Goal: Task Accomplishment & Management: Complete application form

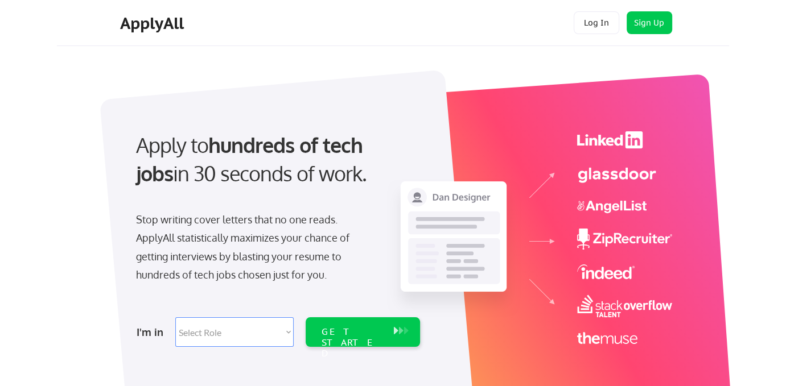
click at [278, 335] on select "Select Role Software Engineering Product Management Customer Success Sales UI/U…" at bounding box center [234, 333] width 118 height 30
select select ""sales0""
click at [175, 318] on select "Select Role Software Engineering Product Management Customer Success Sales UI/U…" at bounding box center [234, 333] width 118 height 30
select select ""sales0""
click at [343, 329] on div "GET STARTED" at bounding box center [352, 343] width 61 height 33
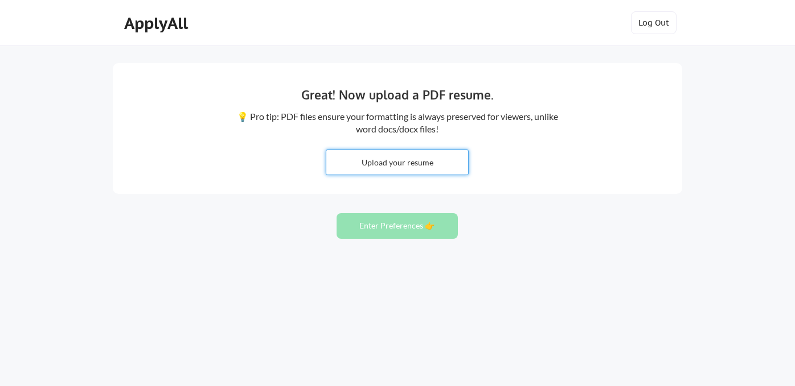
click at [392, 169] on input "file" at bounding box center [397, 162] width 142 height 24
type input "C:\fakepath\2025 TERRITORY SALES MANAGER 1.docx"
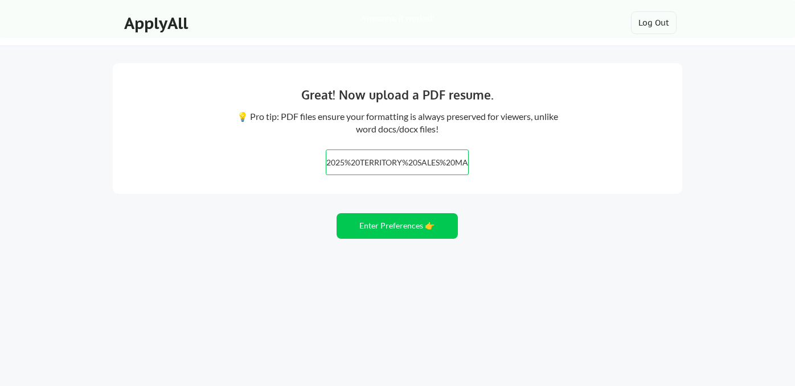
click at [371, 163] on input "file" at bounding box center [397, 162] width 142 height 24
type input "C:\fakepath\[PERSON_NAME] - Resume [DATE].pdf"
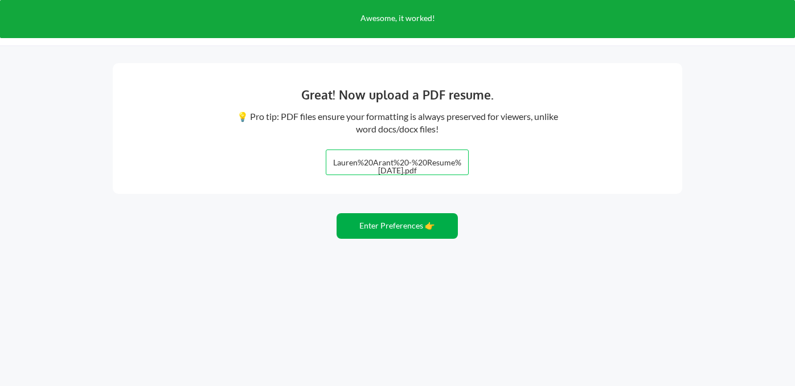
click at [385, 228] on button "Enter Preferences 👉" at bounding box center [396, 226] width 121 height 26
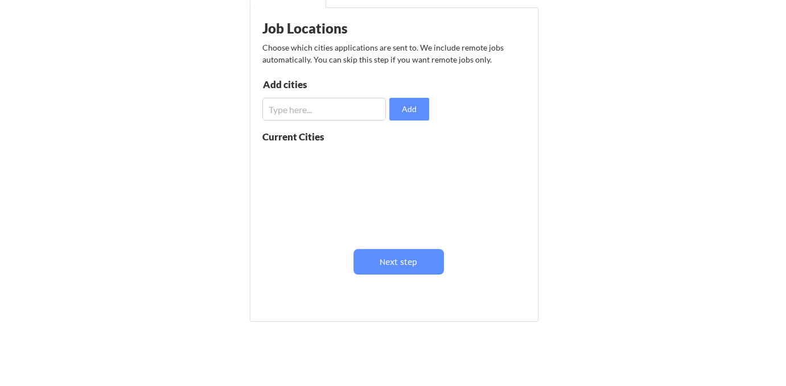
scroll to position [171, 0]
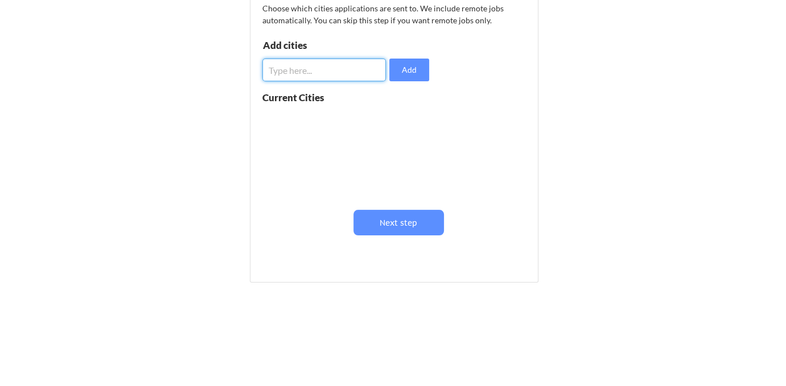
click at [299, 70] on input "input" at bounding box center [324, 70] width 124 height 23
type input "jacksonville, FL"
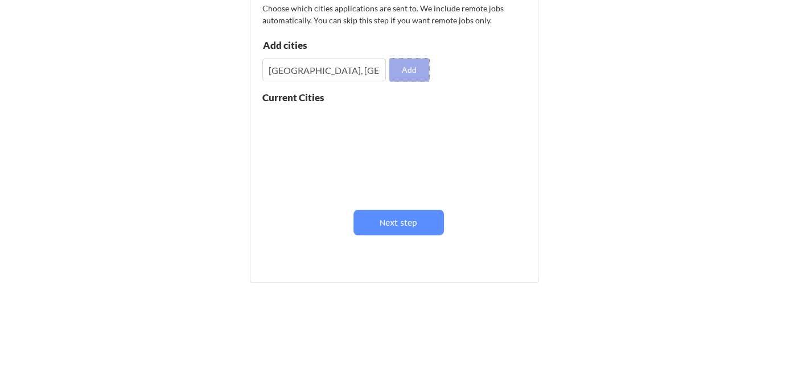
click at [404, 75] on button "Add" at bounding box center [409, 70] width 40 height 23
click at [341, 71] on input "input" at bounding box center [324, 70] width 124 height 23
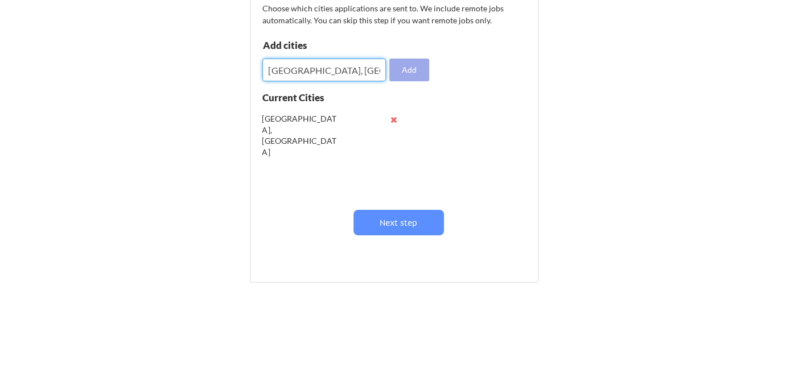
type input "orlando, FL"
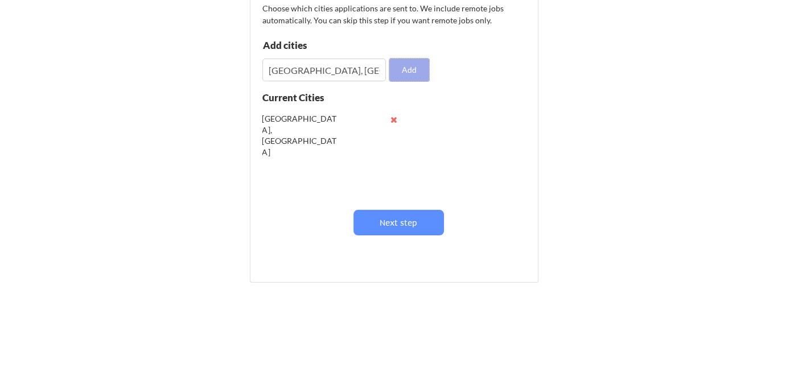
click at [410, 68] on button "Add" at bounding box center [409, 70] width 40 height 23
click at [335, 73] on input "input" at bounding box center [324, 70] width 124 height 23
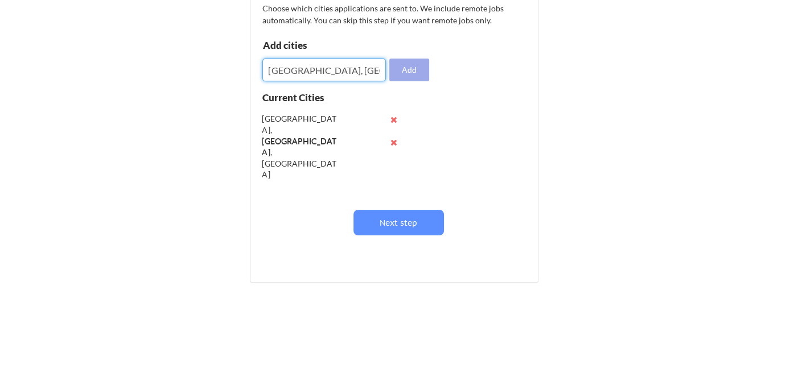
type input "Tampa, FL"
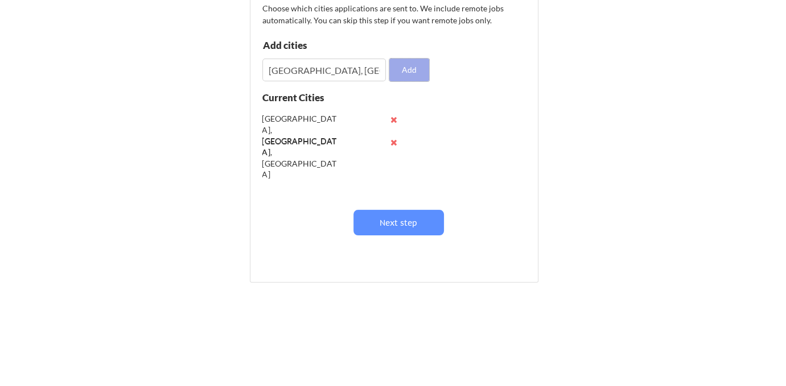
click at [409, 65] on button "Add" at bounding box center [409, 70] width 40 height 23
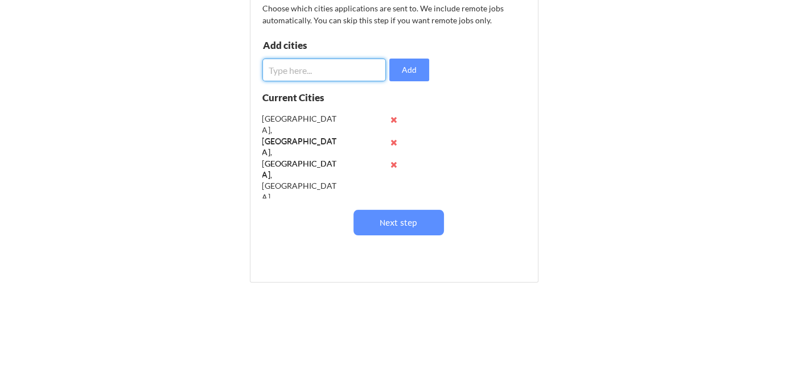
click at [332, 74] on input "input" at bounding box center [324, 70] width 124 height 23
type input "Saint Augustine, FL"
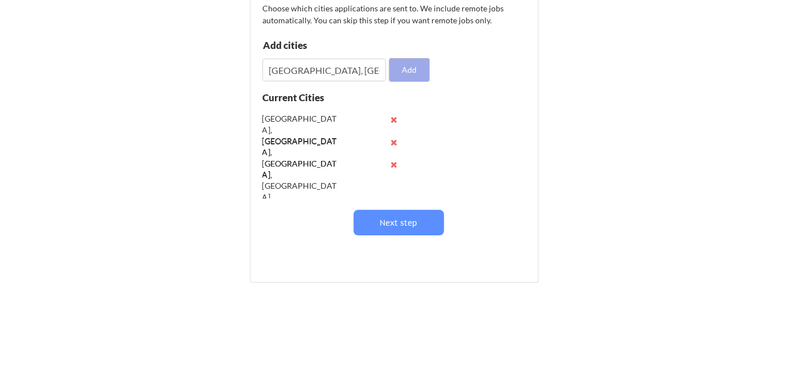
click at [418, 75] on button "Add" at bounding box center [409, 70] width 40 height 23
click at [321, 72] on input "input" at bounding box center [324, 70] width 124 height 23
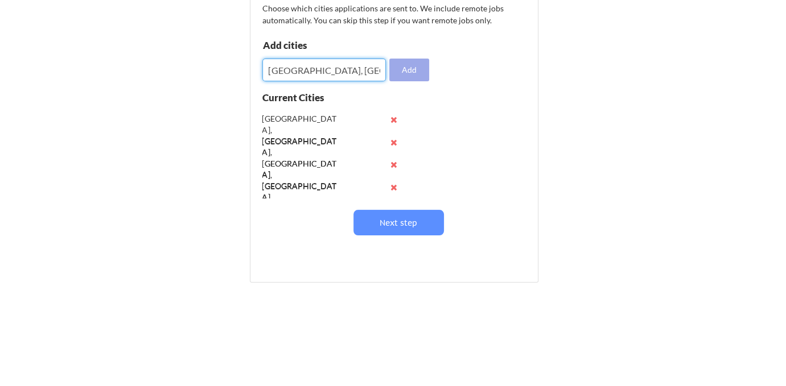
type input "Miami, FL"
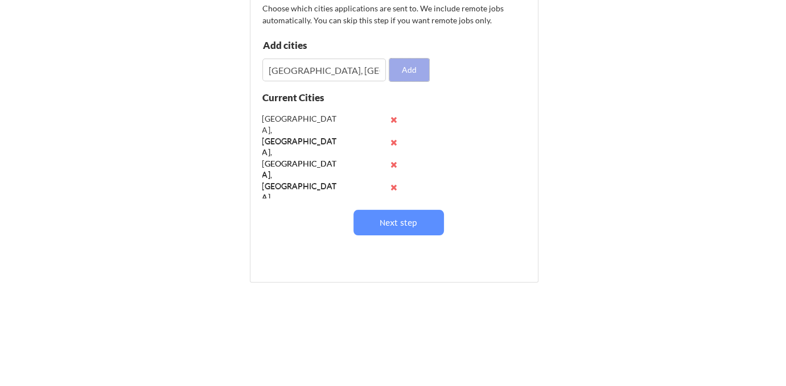
click at [409, 71] on button "Add" at bounding box center [409, 70] width 40 height 23
click at [341, 73] on input "input" at bounding box center [324, 70] width 124 height 23
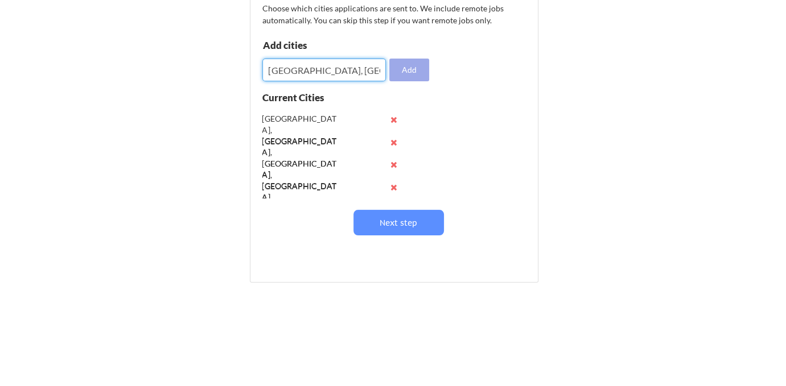
type input "Tallahassee, FL"
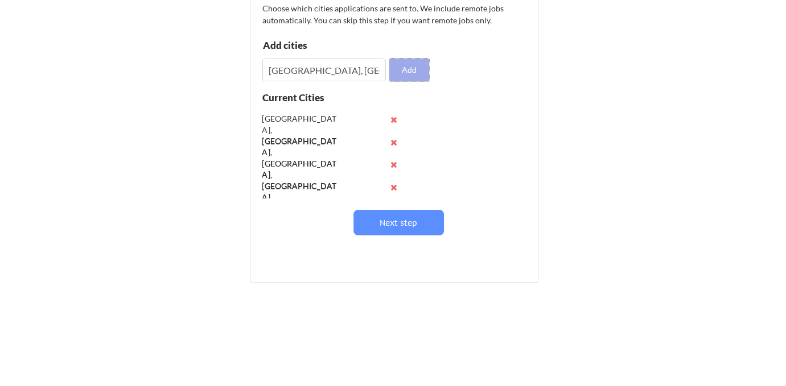
click at [413, 72] on button "Add" at bounding box center [409, 70] width 40 height 23
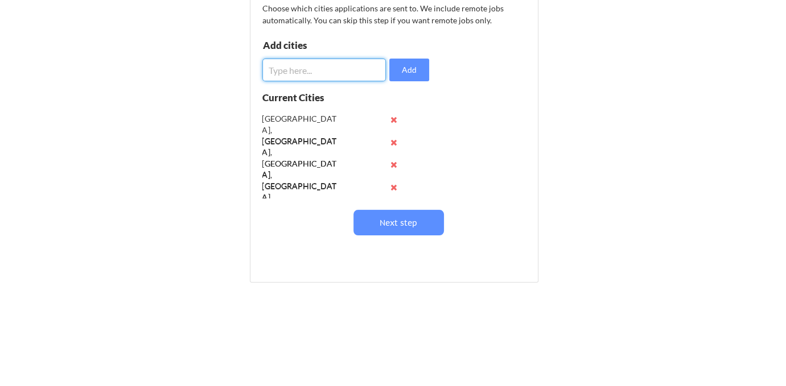
click at [318, 69] on input "input" at bounding box center [324, 70] width 124 height 23
type input "Pensacola, FL"
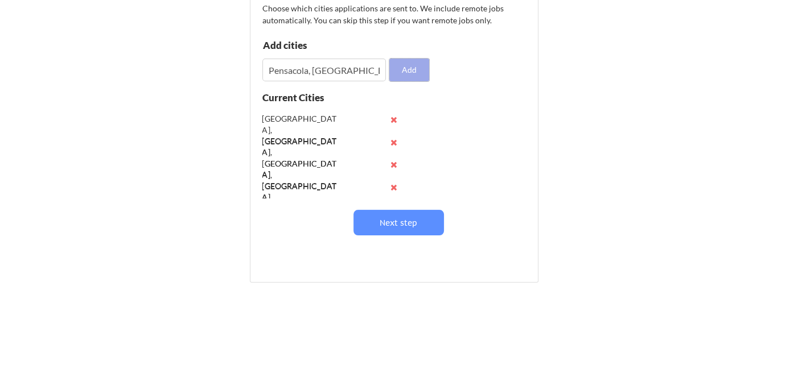
click at [422, 63] on button "Add" at bounding box center [409, 70] width 40 height 23
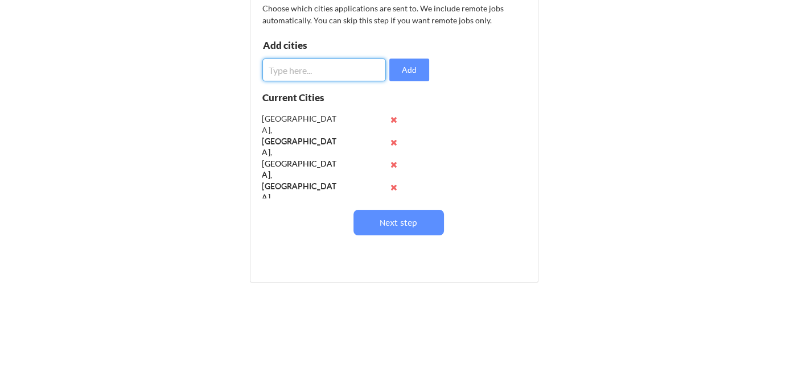
click at [298, 72] on input "input" at bounding box center [324, 70] width 124 height 23
type input "Atlanta, GA"
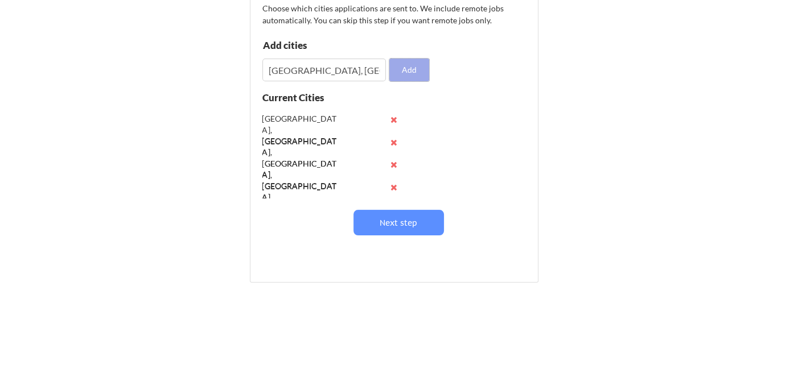
click at [415, 70] on button "Add" at bounding box center [409, 70] width 40 height 23
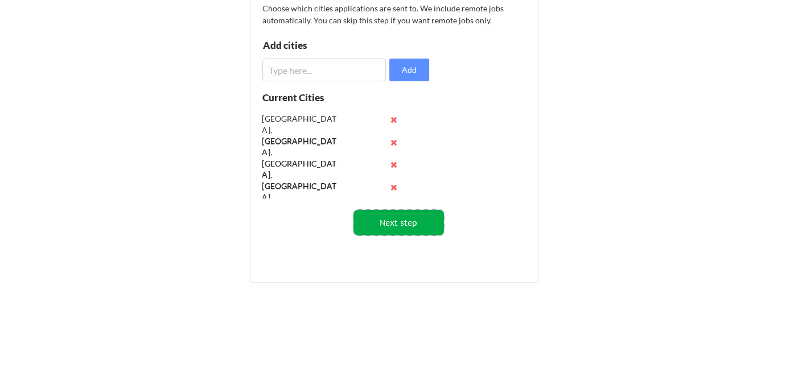
click at [427, 219] on button "Next step" at bounding box center [398, 223] width 90 height 26
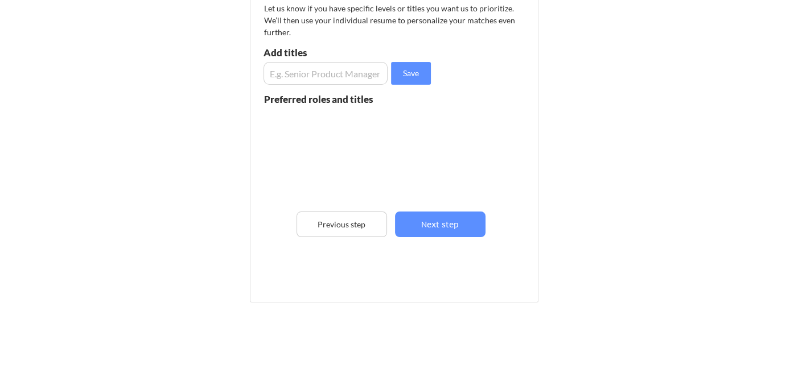
click at [303, 72] on input "input" at bounding box center [326, 73] width 124 height 23
type input "Product Specialist"
click at [414, 69] on button "Save" at bounding box center [411, 73] width 40 height 23
click at [340, 70] on input "input" at bounding box center [326, 73] width 124 height 23
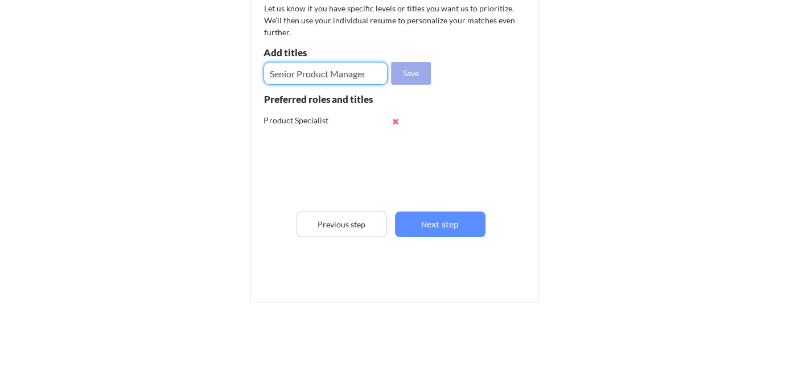
type input "Senior Product Manager"
click at [411, 75] on button "Save" at bounding box center [411, 73] width 40 height 23
click at [333, 72] on input "input" at bounding box center [326, 73] width 124 height 23
type input "Clinical Specialist"
click at [410, 71] on button "Save" at bounding box center [411, 73] width 40 height 23
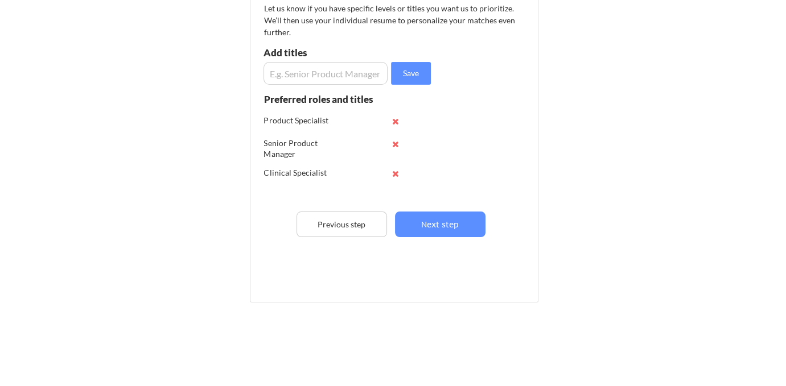
click at [323, 72] on input "input" at bounding box center [326, 73] width 124 height 23
type input "Territory Manager"
click at [414, 76] on button "Save" at bounding box center [411, 73] width 40 height 23
click at [334, 69] on input "input" at bounding box center [326, 73] width 124 height 23
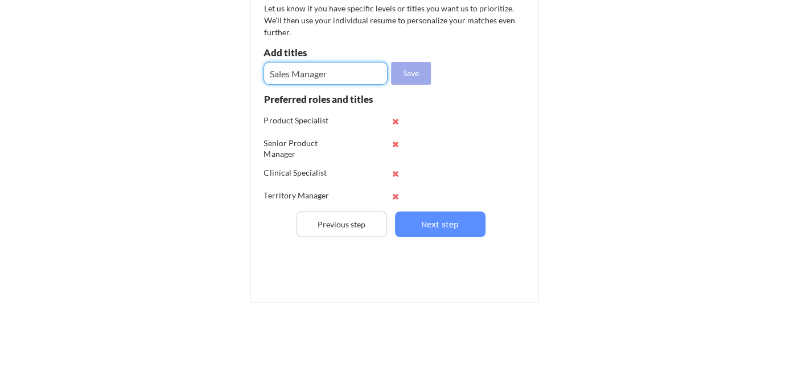
type input "Sales Manager"
click at [412, 75] on button "Save" at bounding box center [411, 73] width 40 height 23
click at [334, 73] on input "input" at bounding box center [326, 73] width 124 height 23
type input "director of sales"
click at [427, 72] on button "Save" at bounding box center [411, 73] width 40 height 23
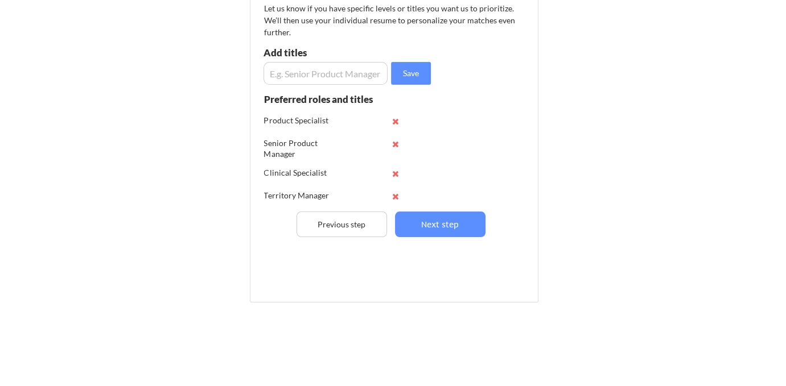
click at [335, 74] on input "input" at bounding box center [326, 73] width 124 height 23
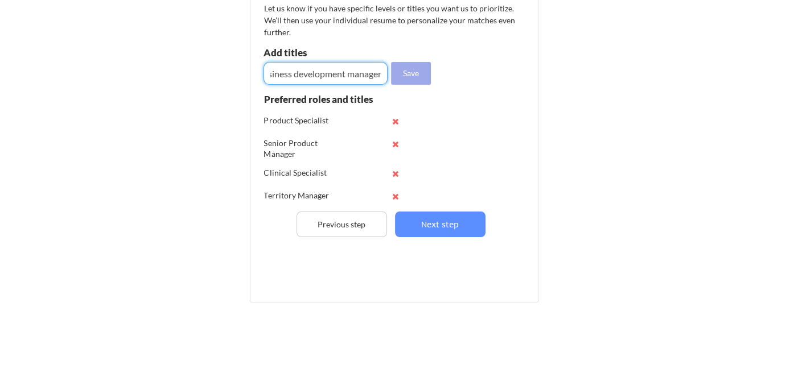
type input "Business development manager"
click at [412, 73] on button "Save" at bounding box center [411, 73] width 40 height 23
click at [329, 78] on input "input" at bounding box center [326, 73] width 124 height 23
type input "Regional Sales Manager"
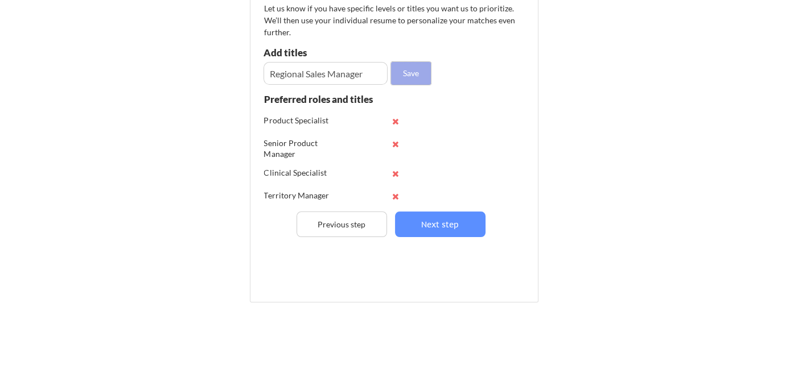
click at [414, 75] on button "Save" at bounding box center [411, 73] width 40 height 23
click at [337, 72] on input "input" at bounding box center [326, 73] width 124 height 23
type input "Territory executive"
click at [421, 72] on button "Save" at bounding box center [411, 73] width 40 height 23
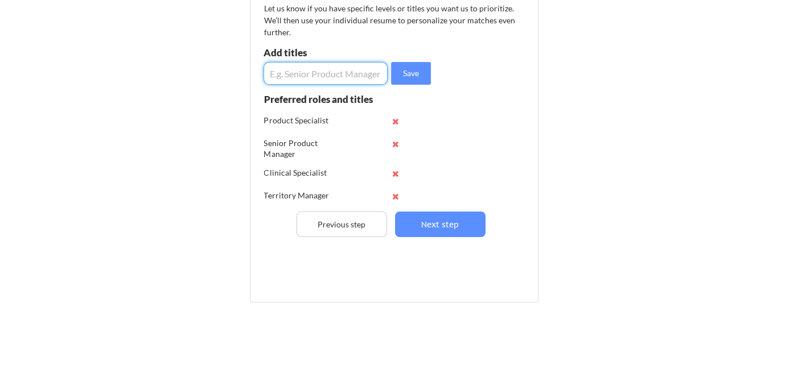
click at [335, 73] on input "input" at bounding box center [326, 73] width 124 height 23
type input "sales specialist"
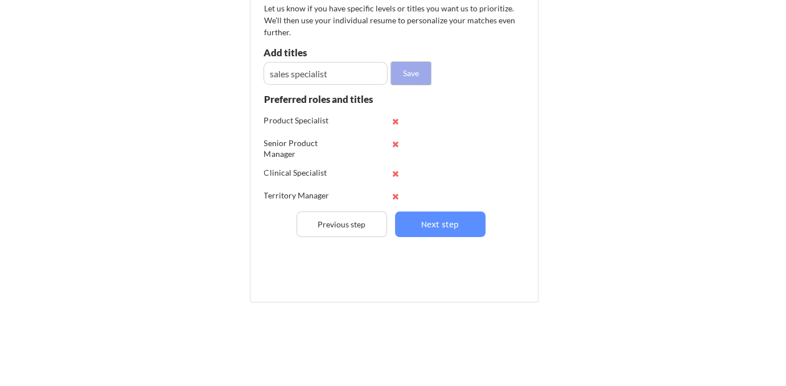
click at [422, 68] on button "Save" at bounding box center [411, 73] width 40 height 23
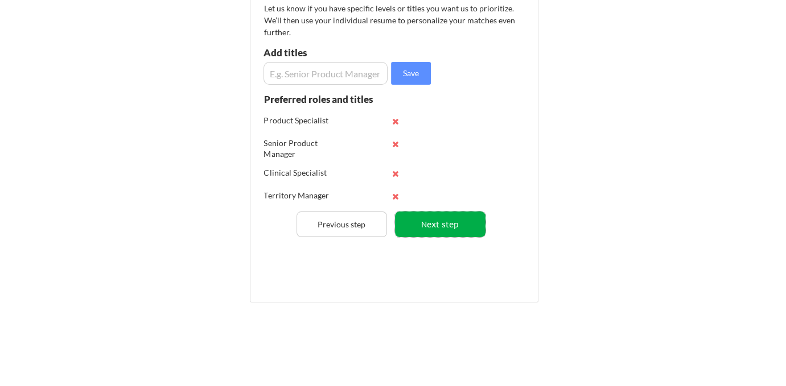
click at [458, 226] on button "Next step" at bounding box center [440, 225] width 90 height 26
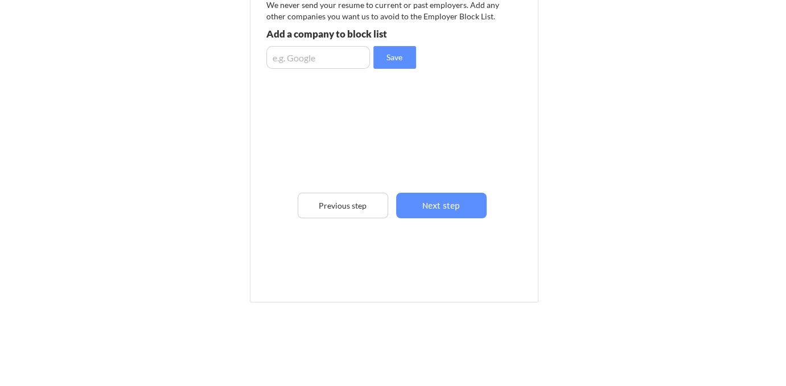
click at [310, 56] on input "input" at bounding box center [318, 57] width 104 height 23
type input "Roche"
click at [390, 54] on button "Save" at bounding box center [394, 57] width 43 height 23
click at [334, 50] on input "input" at bounding box center [318, 57] width 104 height 23
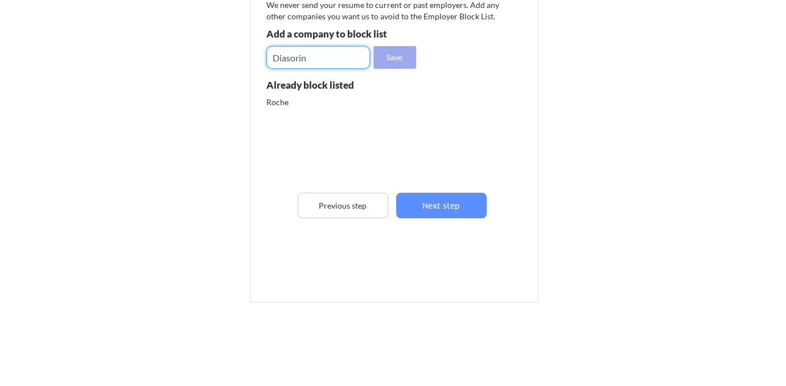
type input "Diasorin"
click at [390, 54] on button "Save" at bounding box center [394, 57] width 43 height 23
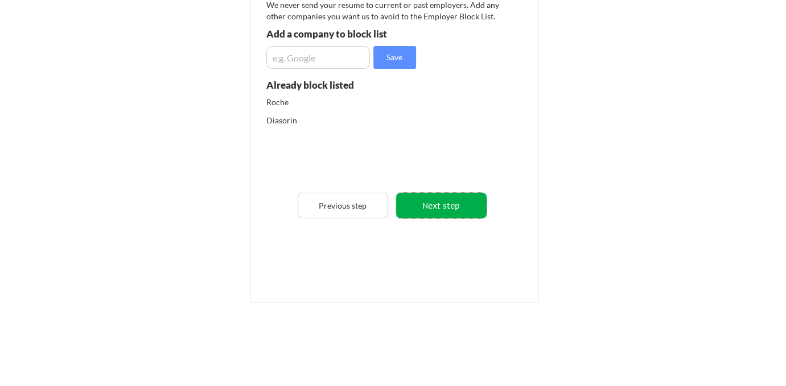
click at [469, 207] on button "Next step" at bounding box center [441, 206] width 90 height 26
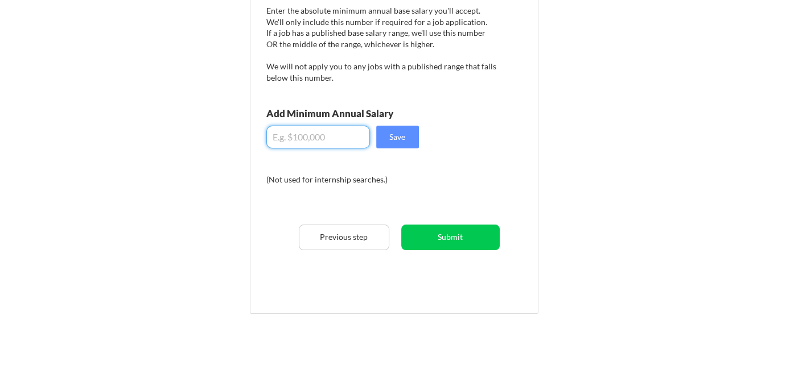
click at [332, 139] on input "input" at bounding box center [318, 137] width 104 height 23
type input "$125,000"
click at [396, 141] on button "Save" at bounding box center [397, 137] width 43 height 23
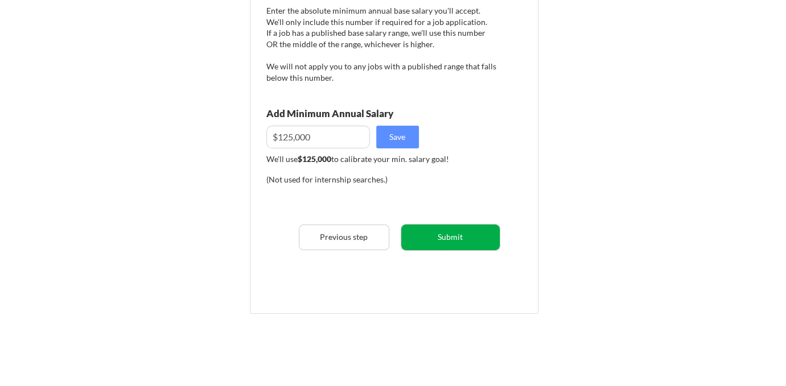
click at [489, 236] on button "Submit" at bounding box center [450, 238] width 98 height 26
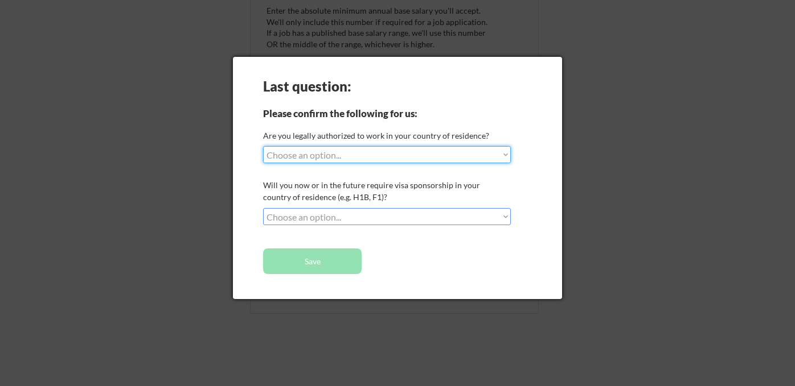
click at [400, 152] on select "Choose an option... Yes, I am a US Citizen Yes, I am a Canadian Citizen Yes, I …" at bounding box center [387, 154] width 248 height 17
select select ""yes__i_am_a_us_citizen""
click at [263, 146] on select "Choose an option... Yes, I am a US Citizen Yes, I am a Canadian Citizen Yes, I …" at bounding box center [387, 154] width 248 height 17
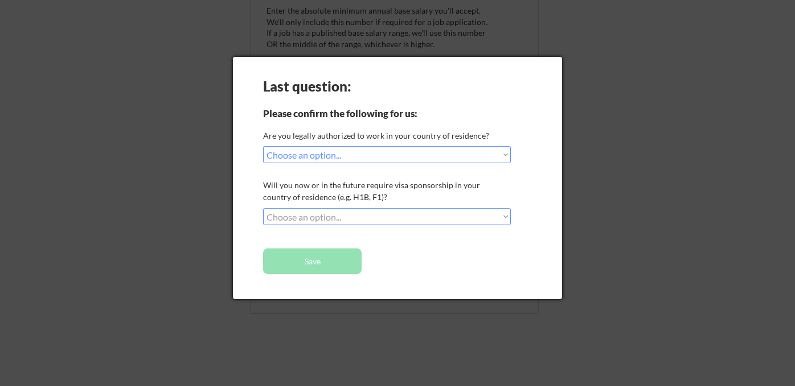
click at [393, 216] on select "Choose an option... No, I will not need sponsorship Yes, I will need sponsorship" at bounding box center [387, 216] width 248 height 17
select select ""no__i_will_not_need_sponsorship""
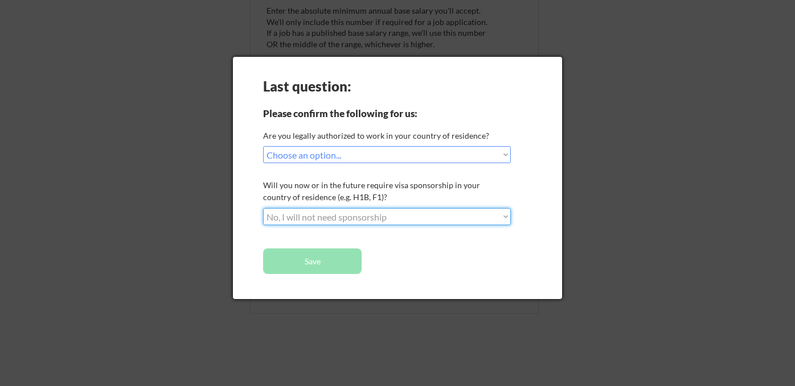
click at [263, 208] on select "Choose an option... No, I will not need sponsorship Yes, I will need sponsorship" at bounding box center [387, 216] width 248 height 17
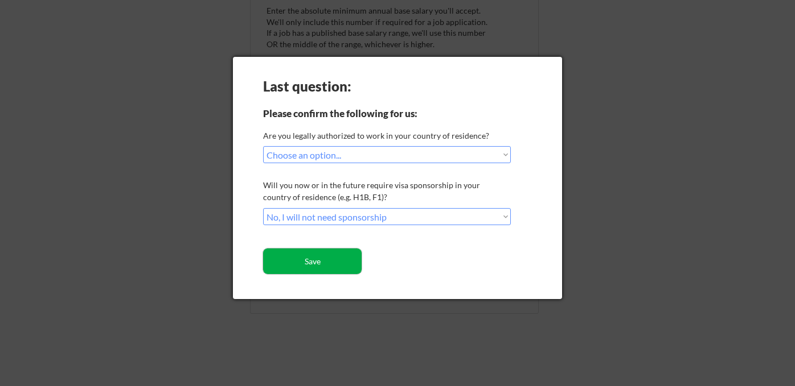
click at [336, 261] on button "Save" at bounding box center [312, 262] width 98 height 26
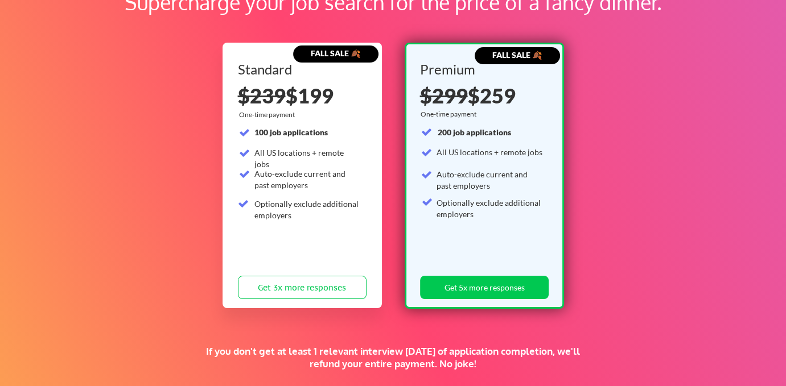
scroll to position [130, 0]
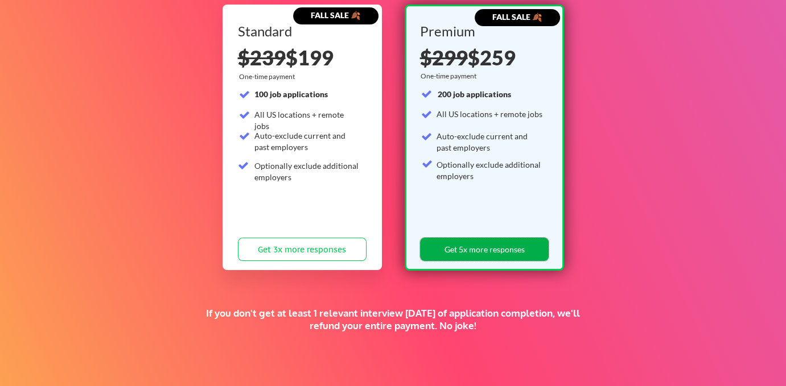
click at [481, 247] on button "Get 5x more responses" at bounding box center [484, 249] width 129 height 23
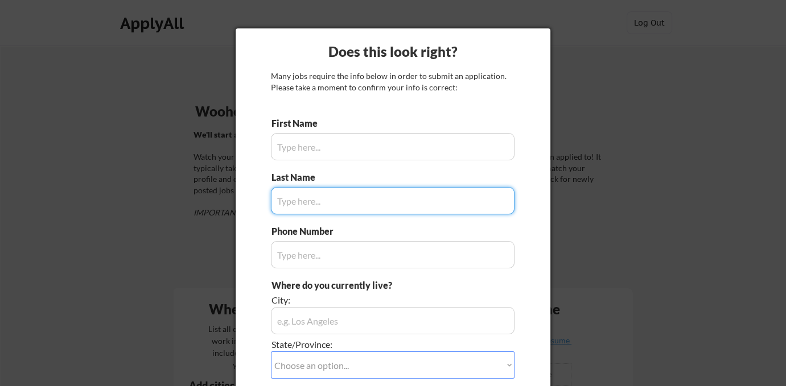
type input "Lauren"
type input "[PHONE_NUMBER]"
type input "[GEOGRAPHIC_DATA], [GEOGRAPHIC_DATA]"
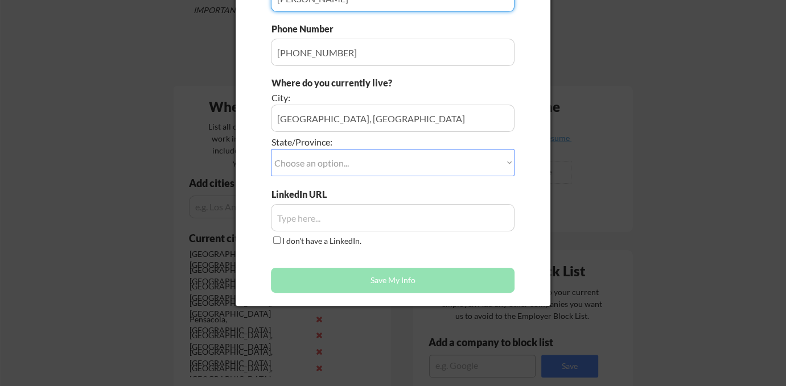
scroll to position [194, 0]
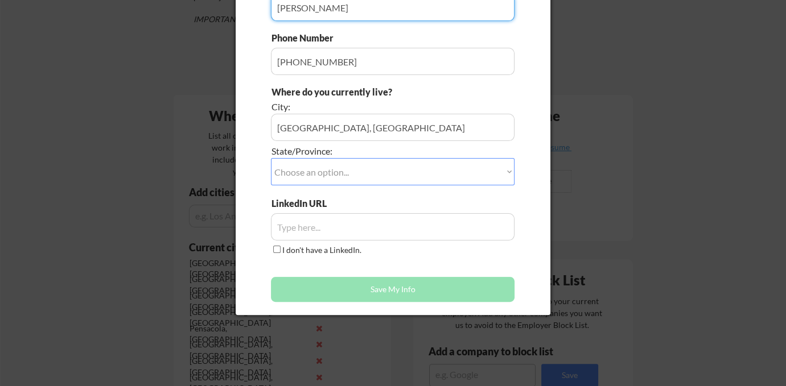
type input "Arant"
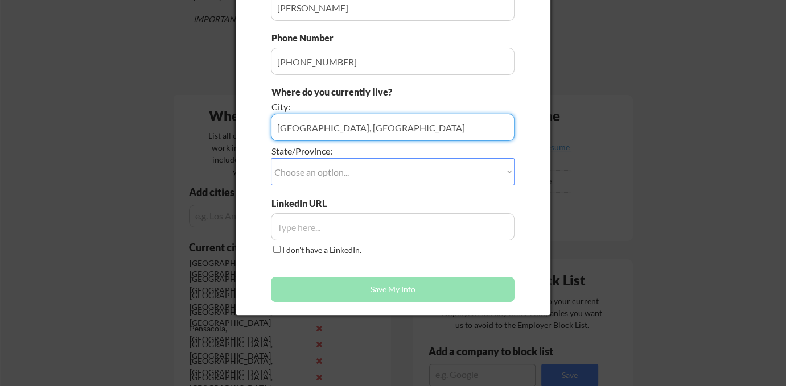
click at [408, 127] on input "input" at bounding box center [393, 127] width 244 height 27
type input "St. Augustine"
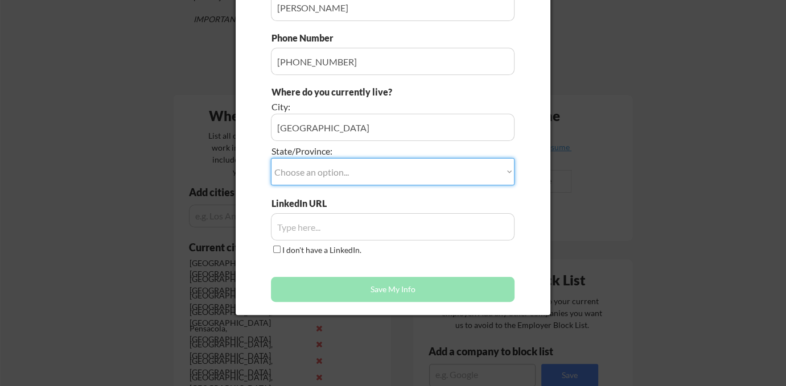
click at [402, 175] on select "Choose an option... Other/Not Applicable Alabama Alaska Alberta Arizona Arkansa…" at bounding box center [393, 171] width 244 height 27
select select ""Florida""
click at [271, 158] on select "Choose an option... Other/Not Applicable Alabama Alaska Alberta Arizona Arkansa…" at bounding box center [393, 171] width 244 height 27
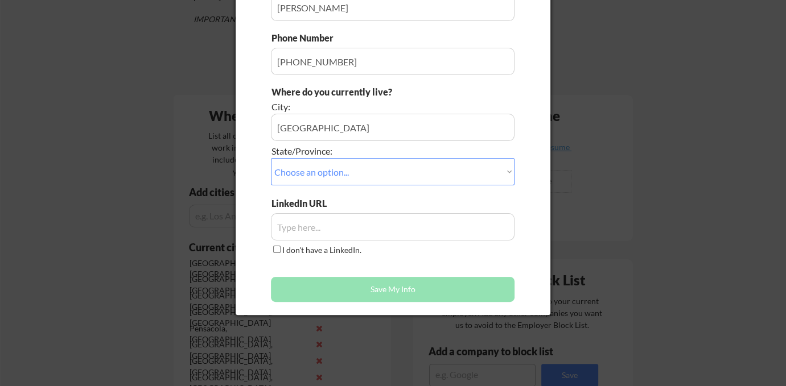
click at [378, 225] on input "input" at bounding box center [393, 226] width 244 height 27
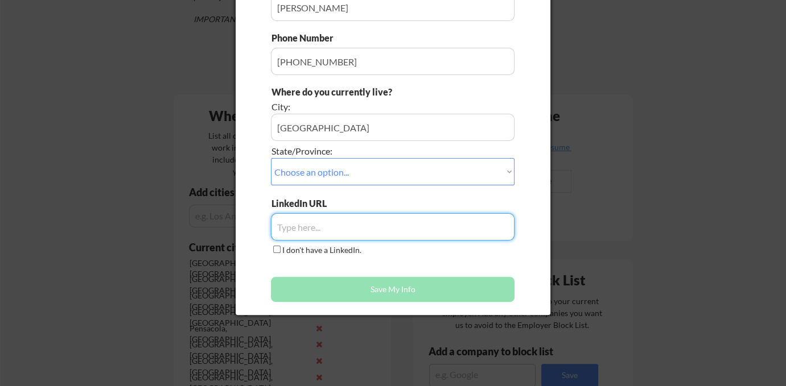
paste input "https://www.linkedin.com/in/lauren-arant/"
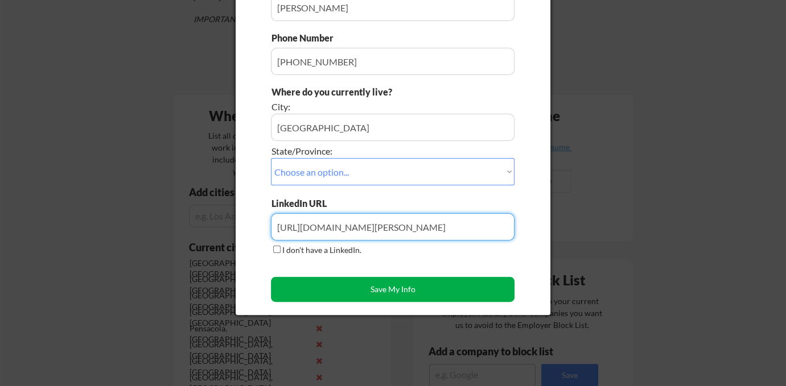
type input "https://www.linkedin.com/in/lauren-arant/"
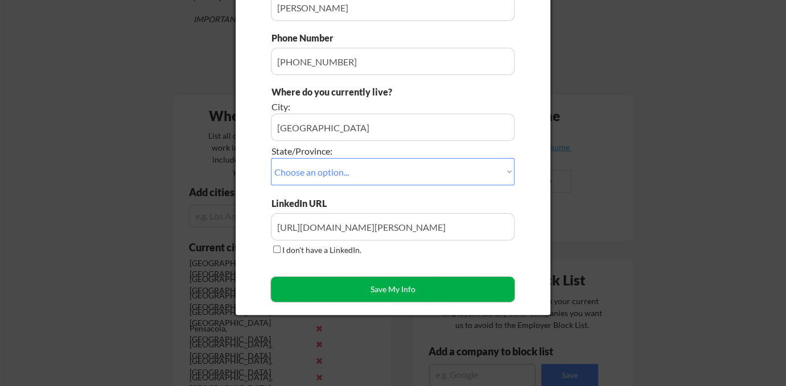
click at [340, 289] on button "Save My Info" at bounding box center [393, 289] width 244 height 25
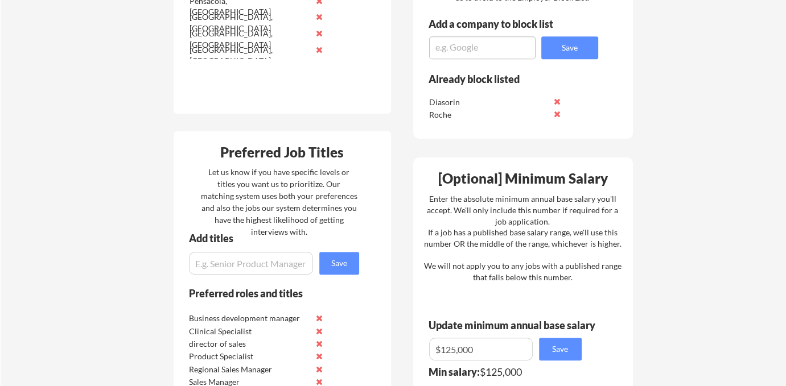
scroll to position [585, 0]
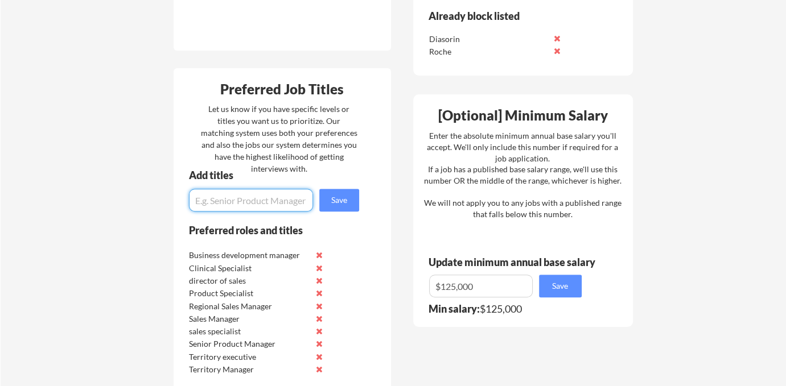
click at [209, 200] on input "input" at bounding box center [251, 200] width 124 height 23
type input "Molecular Business Manager"
click at [341, 205] on button "Save" at bounding box center [339, 200] width 40 height 23
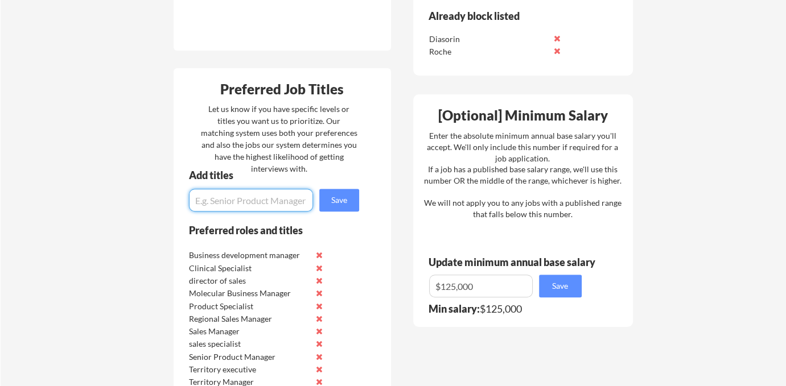
click at [250, 199] on input "input" at bounding box center [251, 200] width 124 height 23
type input "Laboratory Sales manager"
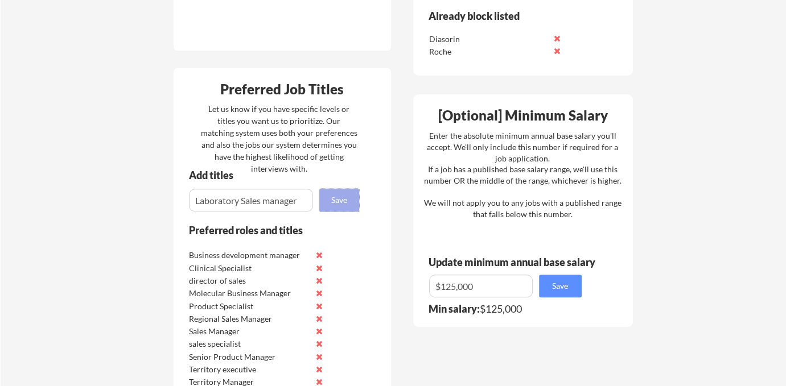
click at [348, 202] on button "Save" at bounding box center [339, 200] width 40 height 23
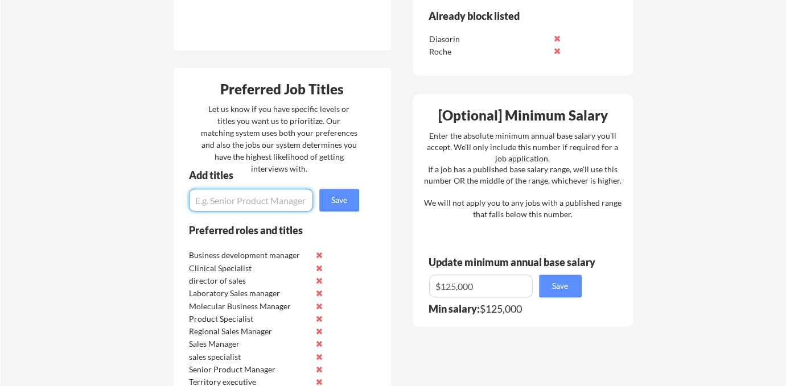
click at [234, 197] on input "input" at bounding box center [251, 200] width 124 height 23
type input "Oncology Sales Specialist"
click at [340, 195] on button "Save" at bounding box center [339, 200] width 40 height 23
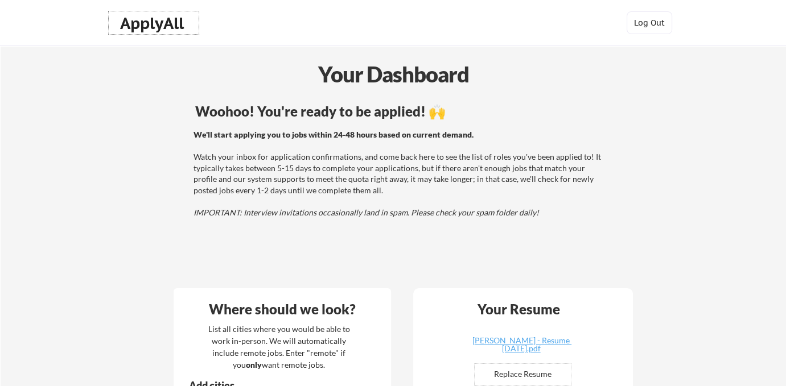
click at [147, 28] on div "ApplyAll" at bounding box center [153, 23] width 67 height 19
click at [131, 21] on div "ApplyAll" at bounding box center [153, 23] width 67 height 19
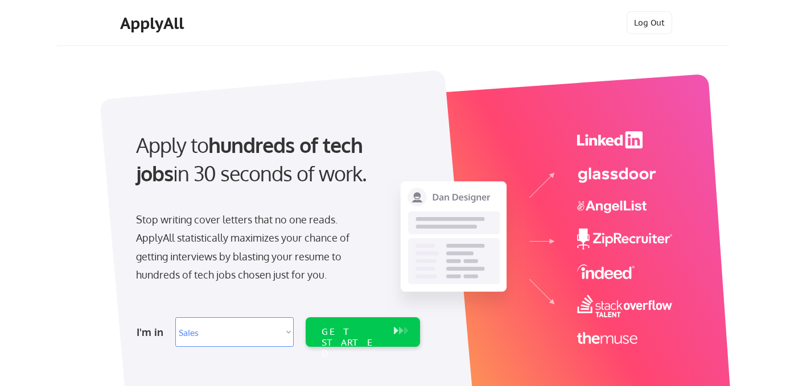
select select ""sales0""
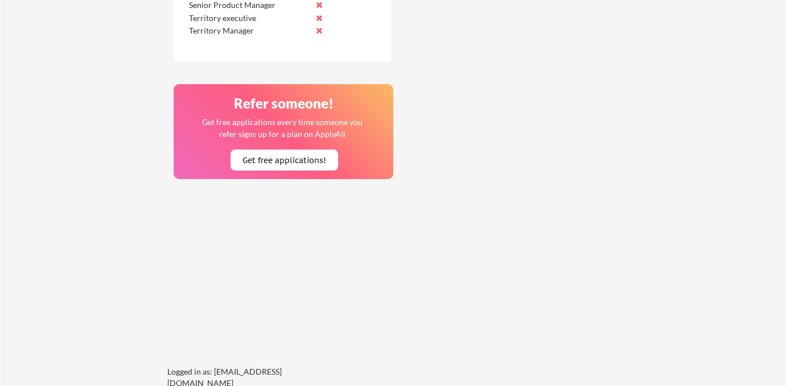
scroll to position [1145, 0]
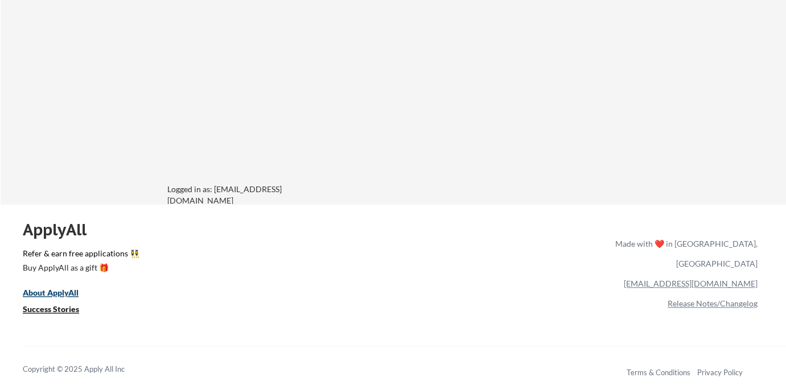
click at [32, 290] on u "About ApplyAll" at bounding box center [51, 293] width 56 height 10
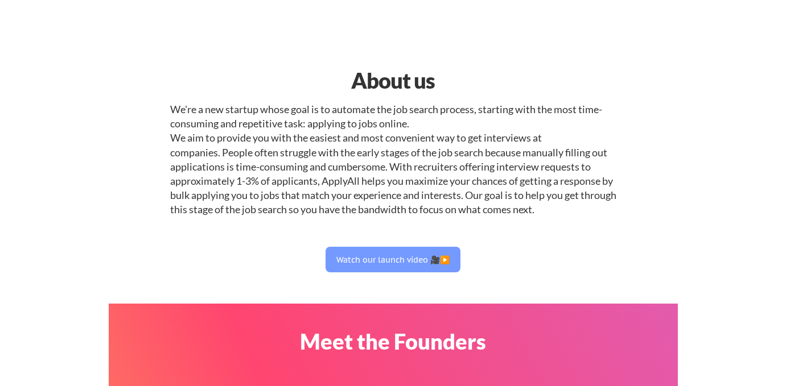
select select ""sales0""
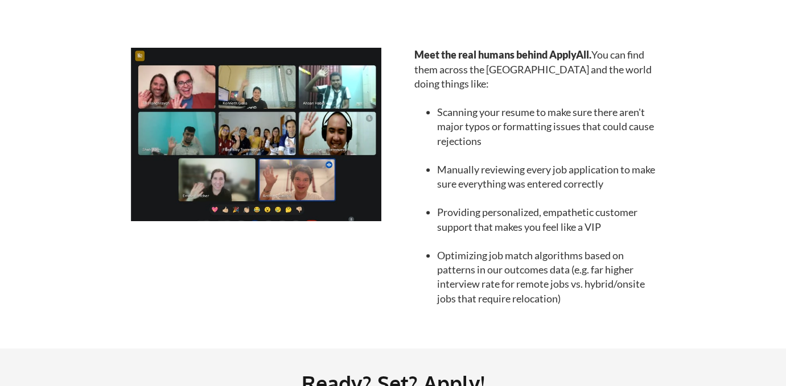
scroll to position [1258, 0]
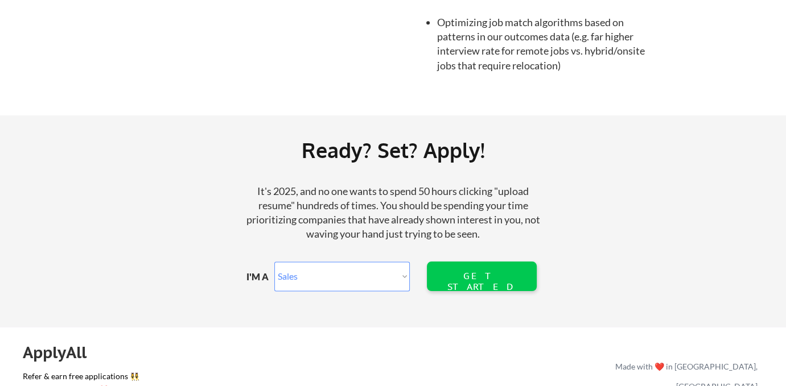
click at [332, 281] on select "Marketer Software Engineering Product Management Customer Success Sales UI/UX/P…" at bounding box center [341, 277] width 135 height 30
